Goal: Task Accomplishment & Management: Use online tool/utility

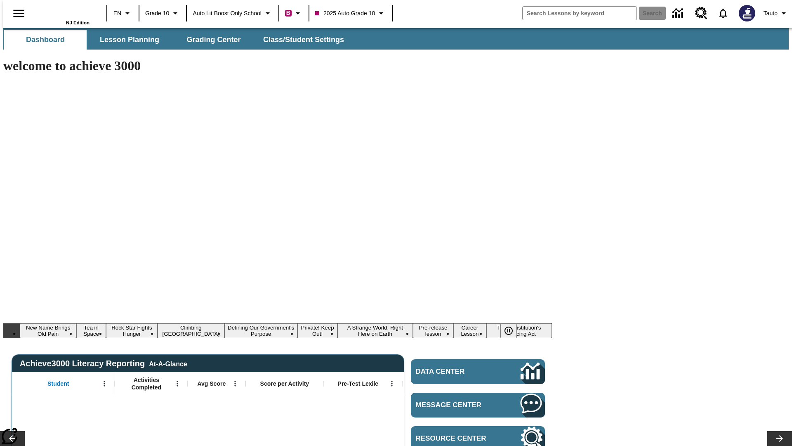
type input "-1"
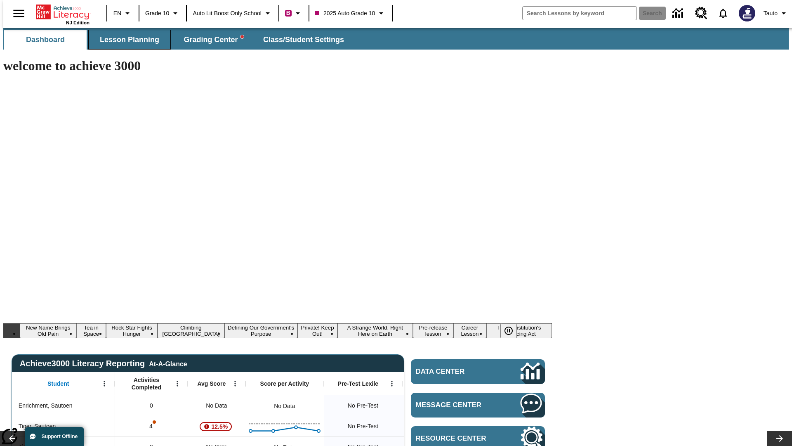
click at [126, 40] on span "Lesson Planning" at bounding box center [129, 39] width 59 height 9
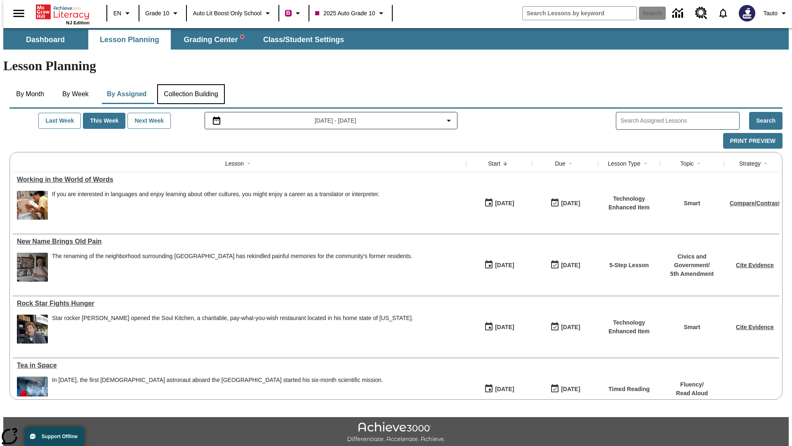
click at [190, 84] on button "Collection Building" at bounding box center [191, 94] width 68 height 20
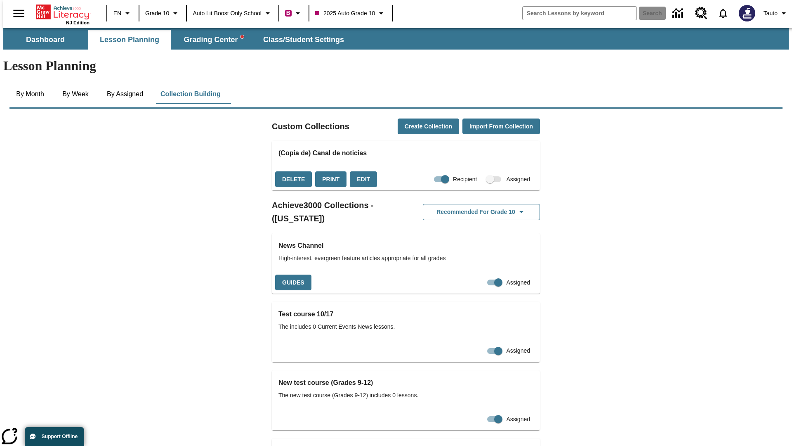
checkbox input "true"
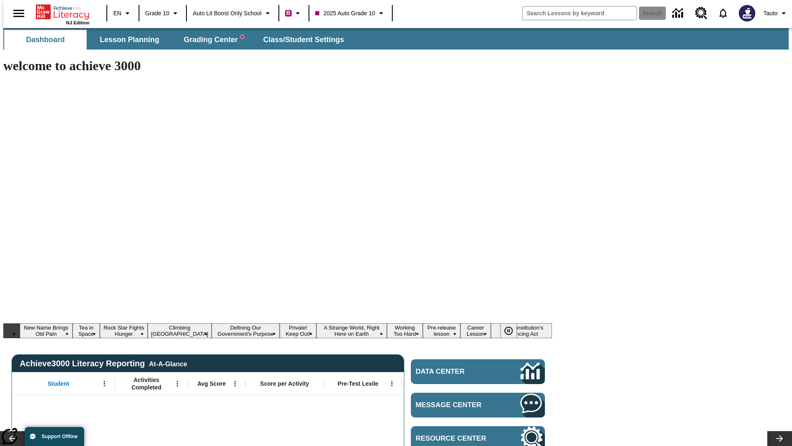
type input "-1"
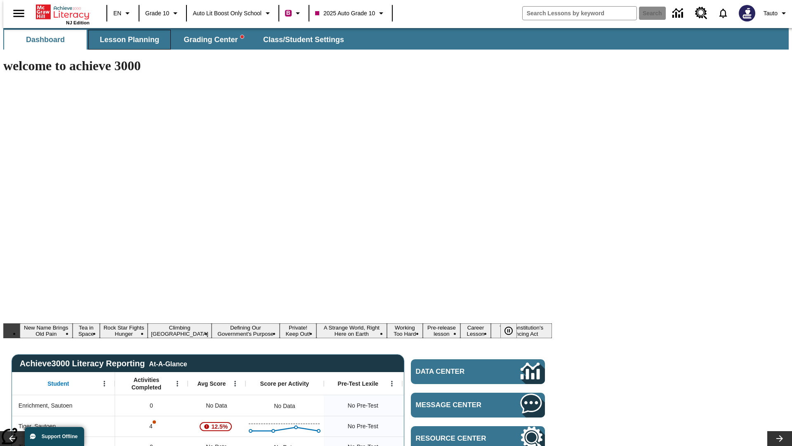
click at [126, 40] on span "Lesson Planning" at bounding box center [129, 39] width 59 height 9
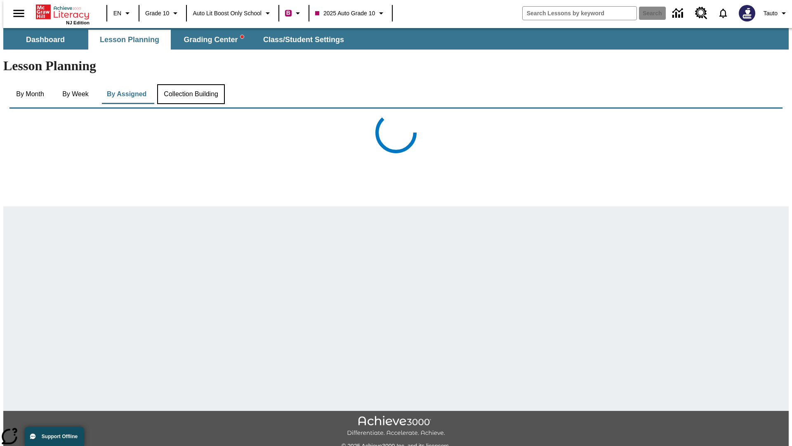
click at [190, 84] on button "Collection Building" at bounding box center [191, 94] width 68 height 20
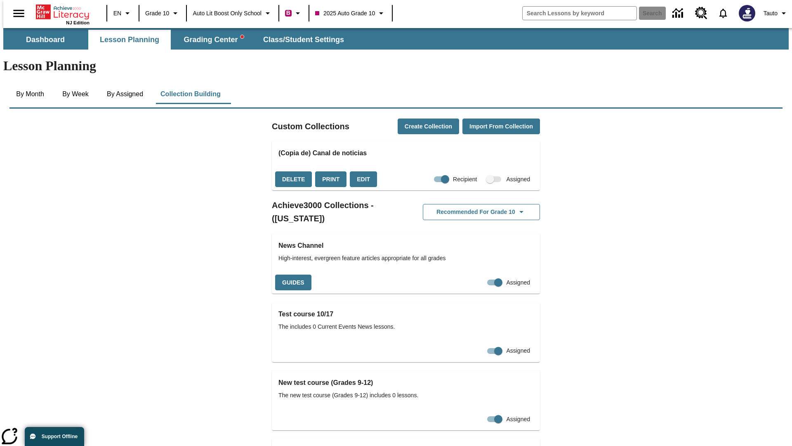
checkbox input "false"
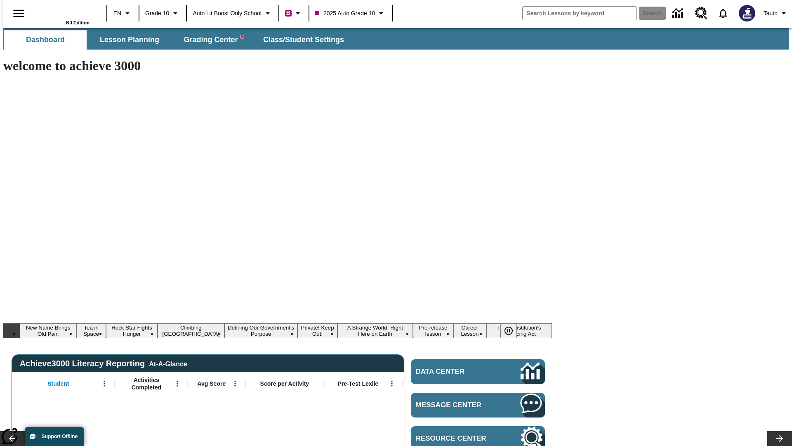
type input "-1"
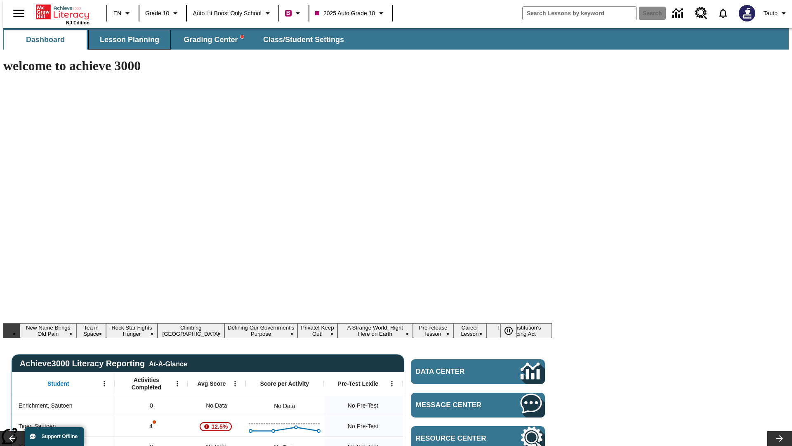
click at [126, 40] on span "Lesson Planning" at bounding box center [129, 39] width 59 height 9
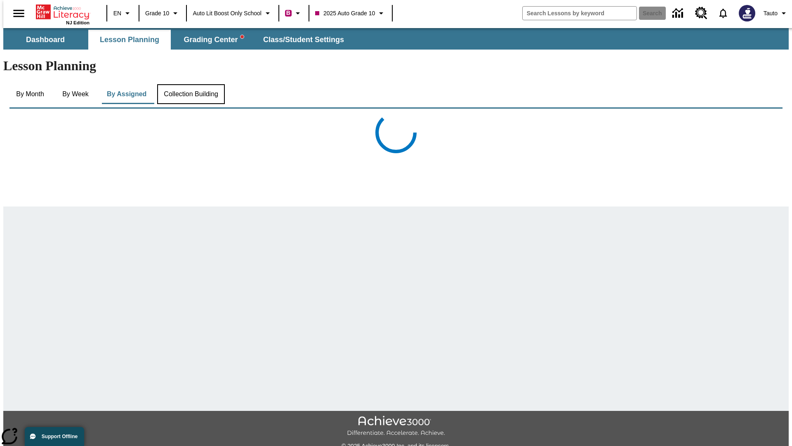
click at [190, 84] on button "Collection Building" at bounding box center [191, 94] width 68 height 20
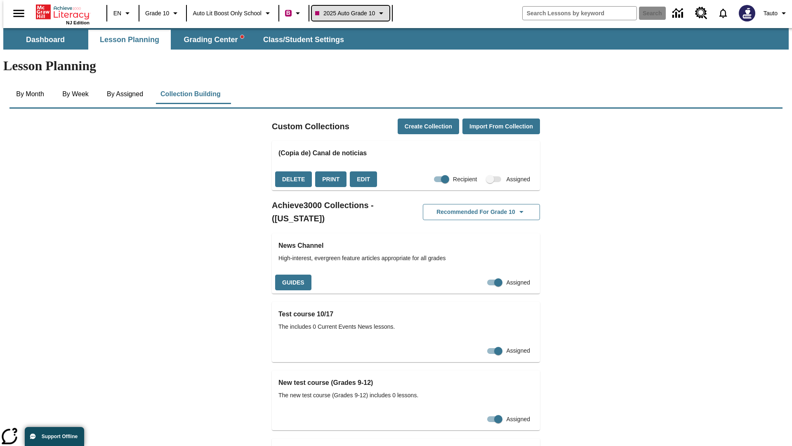
click at [351, 13] on span "2025 Auto Grade 10" at bounding box center [345, 13] width 60 height 9
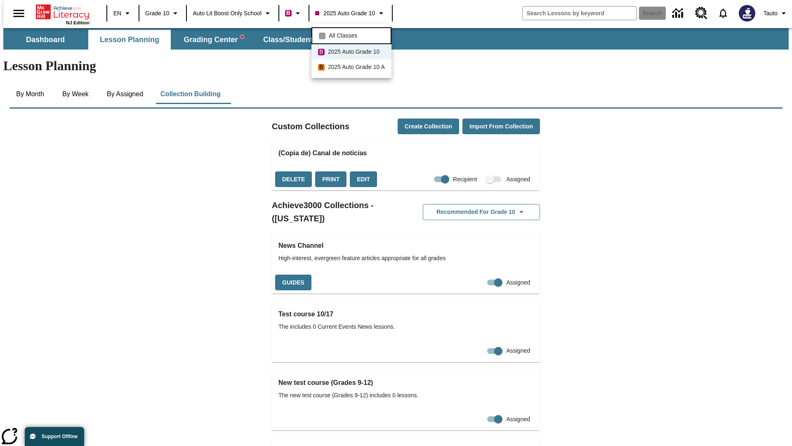
click at [352, 35] on span "All Classes" at bounding box center [343, 35] width 28 height 9
